Goal: Information Seeking & Learning: Learn about a topic

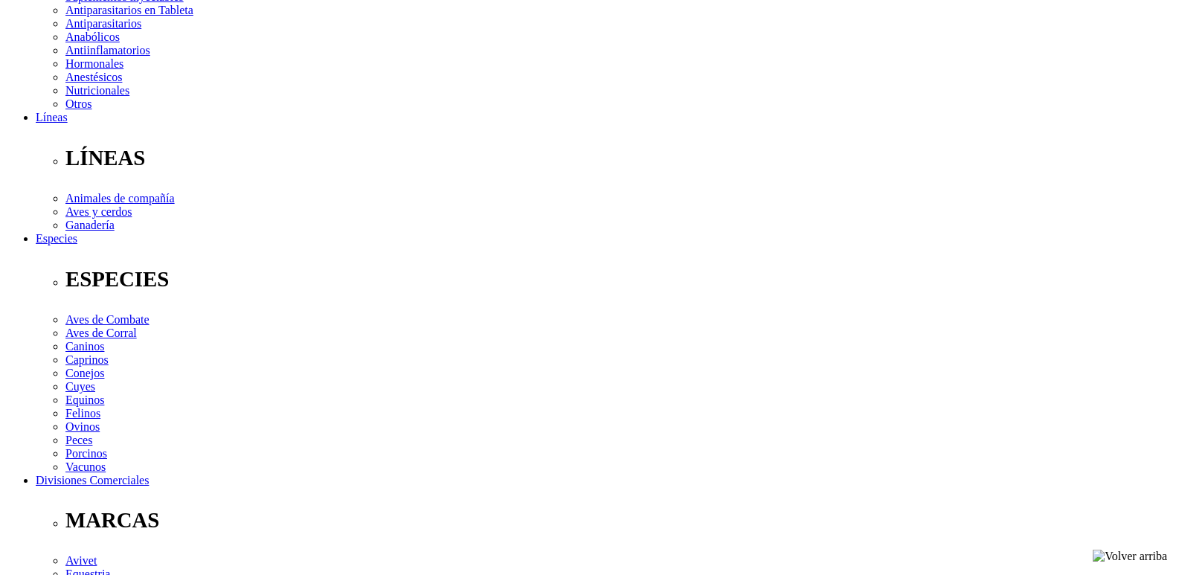
scroll to position [372, 0]
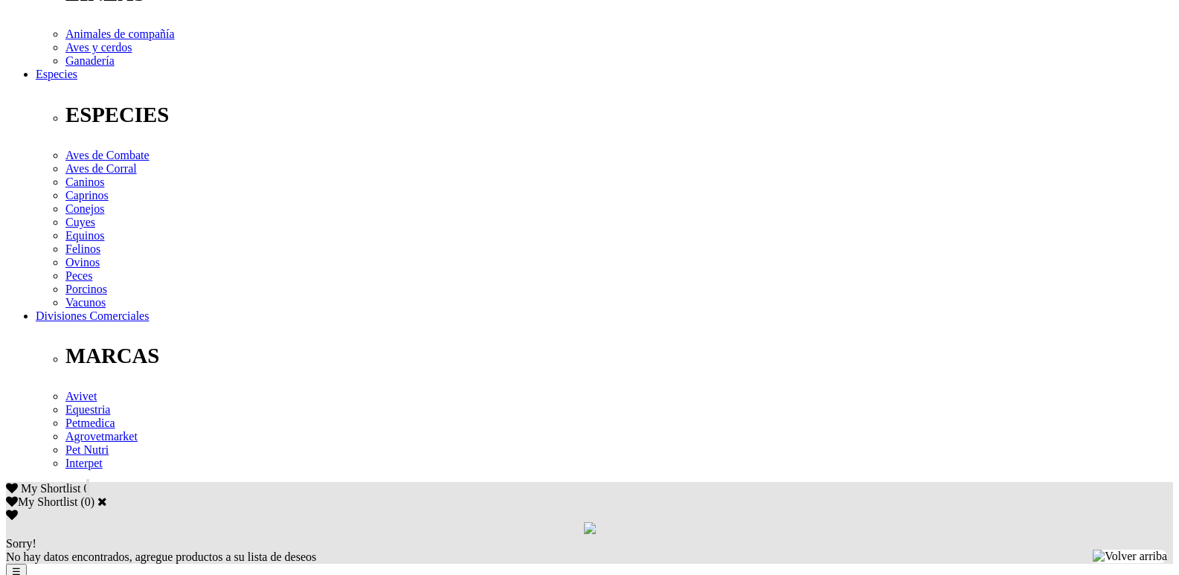
scroll to position [521, 0]
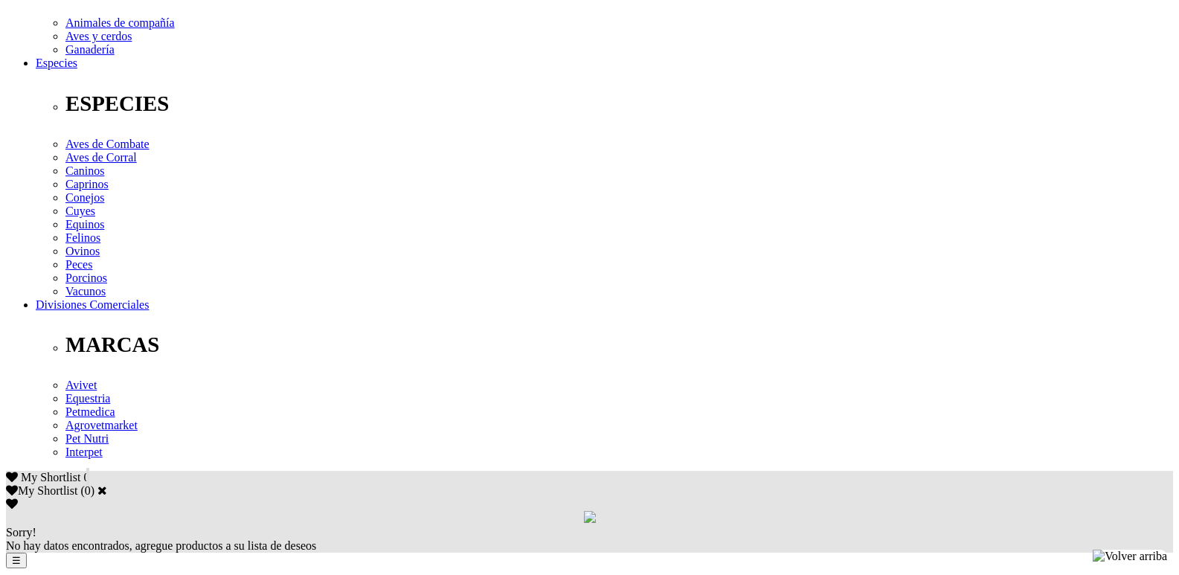
drag, startPoint x: 464, startPoint y: 260, endPoint x: 571, endPoint y: 254, distance: 107.3
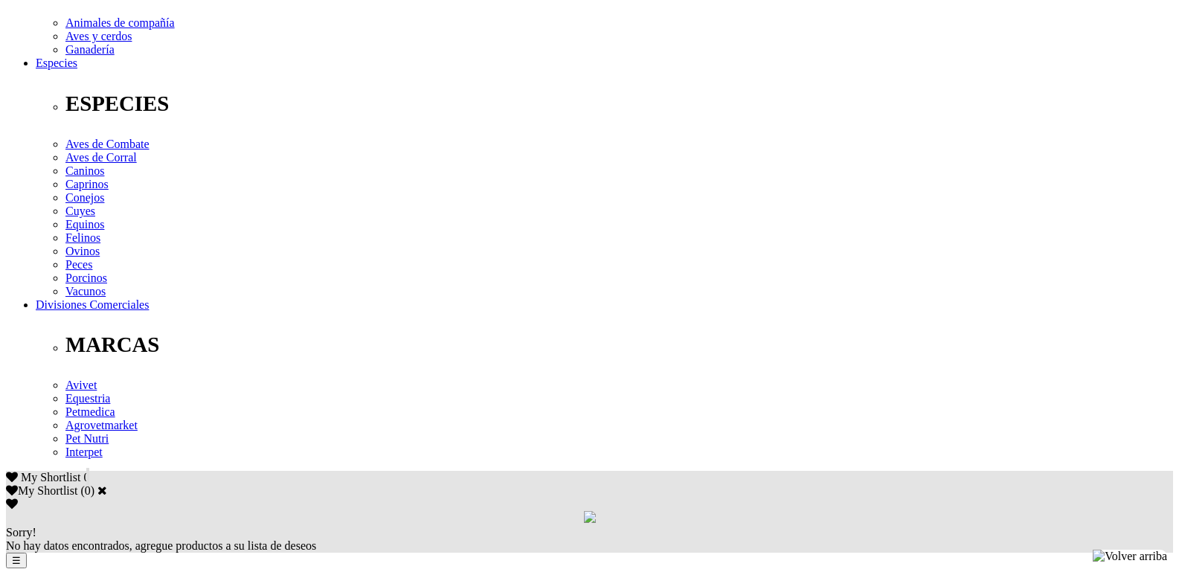
drag, startPoint x: 523, startPoint y: 263, endPoint x: 501, endPoint y: 267, distance: 22.0
drag, startPoint x: 389, startPoint y: 277, endPoint x: 269, endPoint y: 264, distance: 120.4
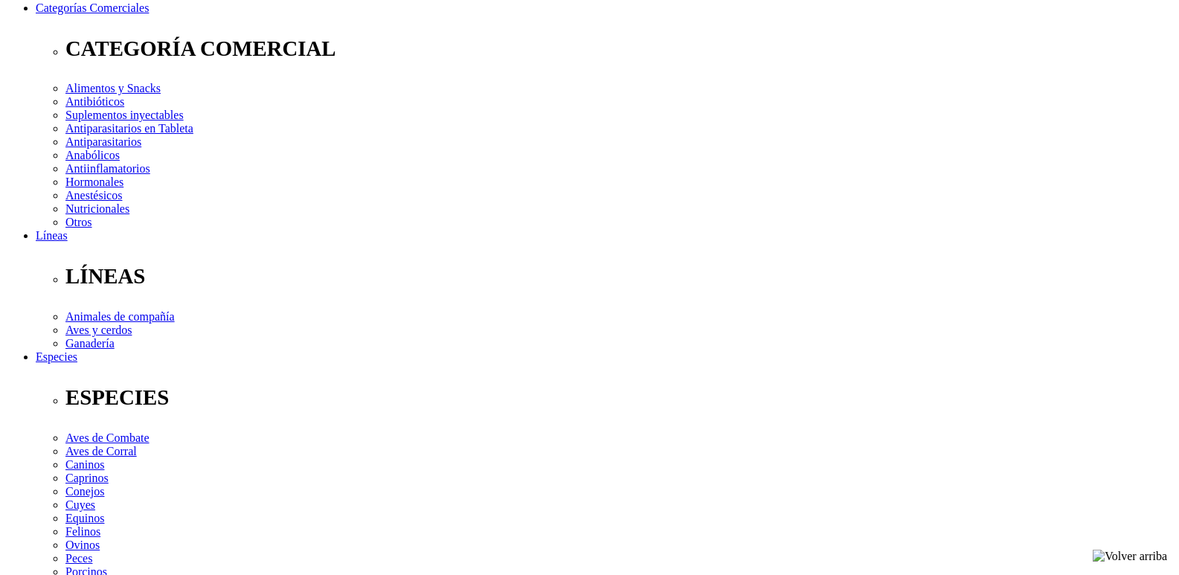
scroll to position [223, 0]
